Goal: Task Accomplishment & Management: Manage account settings

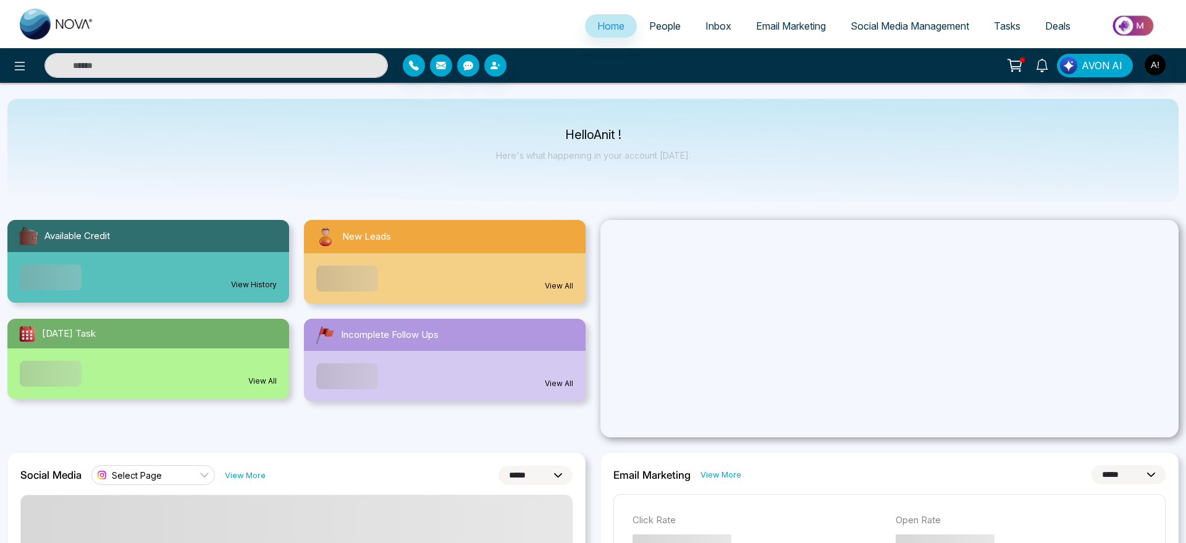
select select "*"
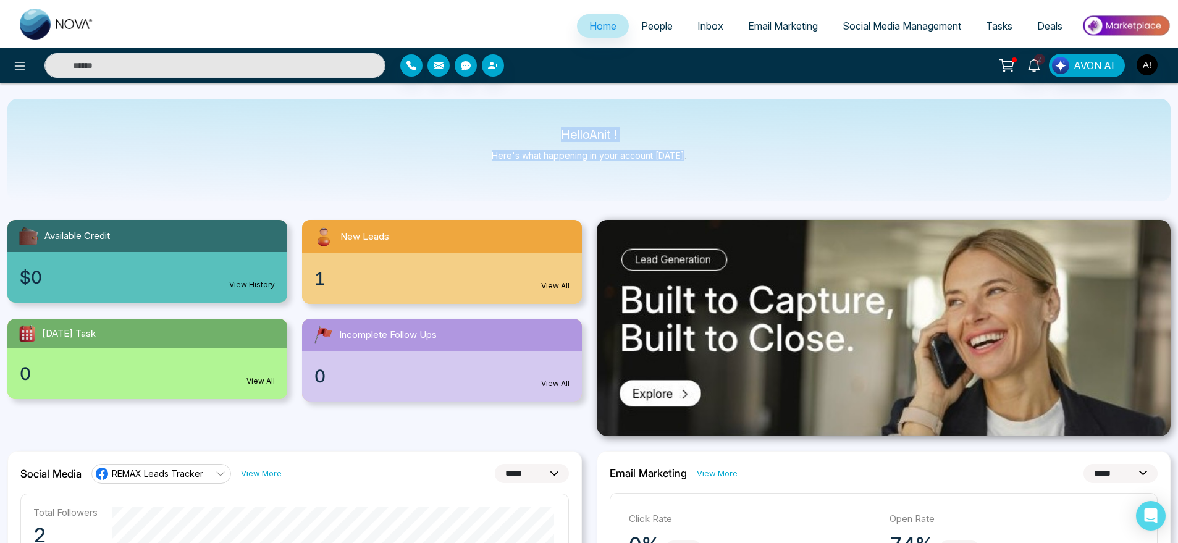
drag, startPoint x: 547, startPoint y: 122, endPoint x: 699, endPoint y: 154, distance: 156.0
click at [699, 154] on div "Hello Anit ! Here's what happening in your account today." at bounding box center [588, 150] width 1163 height 103
drag, startPoint x: 536, startPoint y: 145, endPoint x: 682, endPoint y: 167, distance: 147.4
click at [682, 167] on div "Hello Anit ! Here's what happening in your account today." at bounding box center [589, 150] width 195 height 41
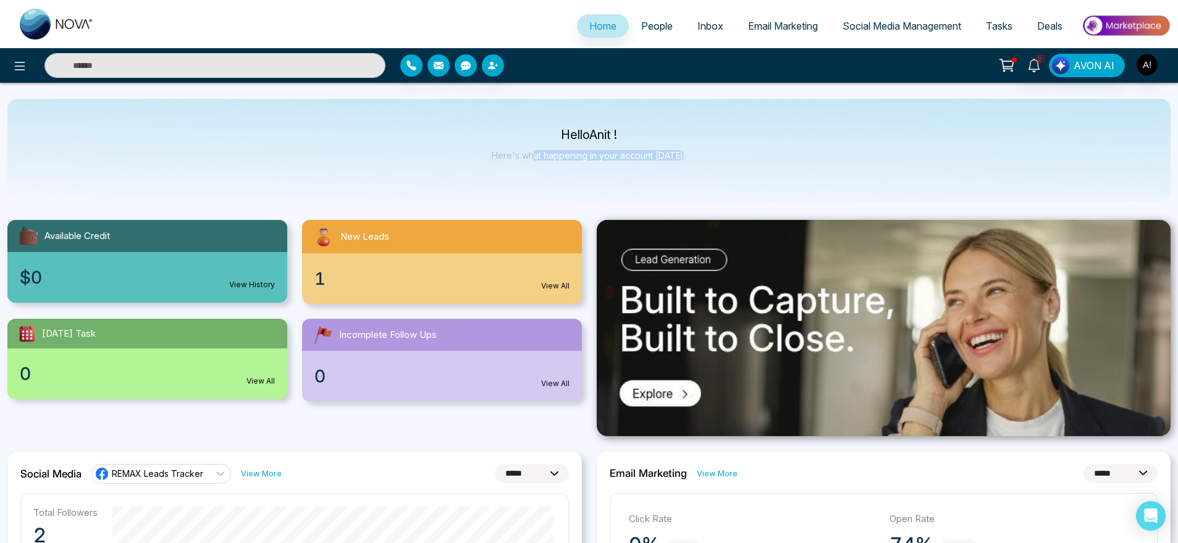
click at [682, 167] on div "Hello Anit ! Here's what happening in your account today." at bounding box center [589, 150] width 195 height 41
drag, startPoint x: 682, startPoint y: 167, endPoint x: 477, endPoint y: 109, distance: 212.4
click at [477, 109] on div "Hello Anit ! Here's what happening in your account today." at bounding box center [588, 150] width 1163 height 103
click at [1151, 65] on img "button" at bounding box center [1147, 64] width 21 height 21
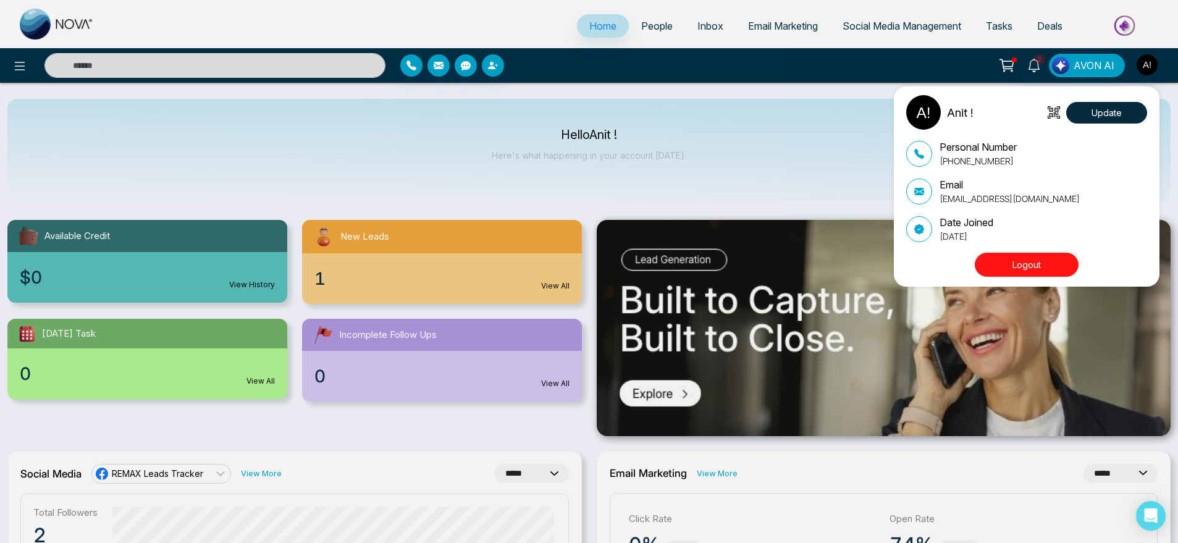
click at [1033, 261] on button "Logout" at bounding box center [1027, 265] width 104 height 24
